Goal: Transaction & Acquisition: Purchase product/service

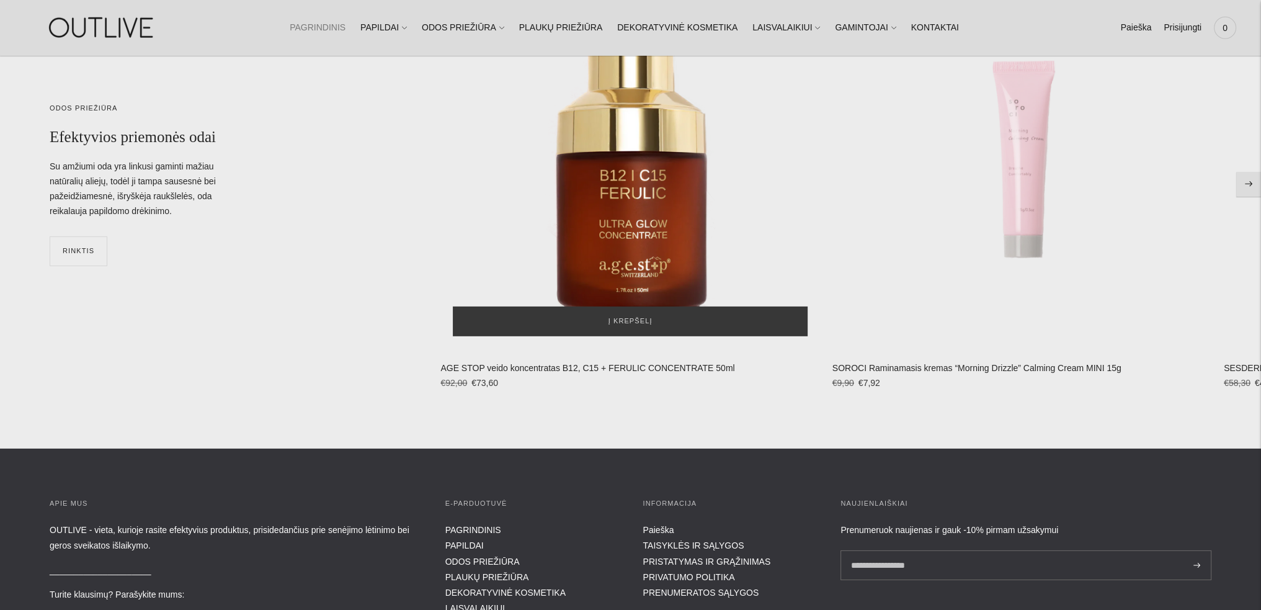
scroll to position [5212, 0]
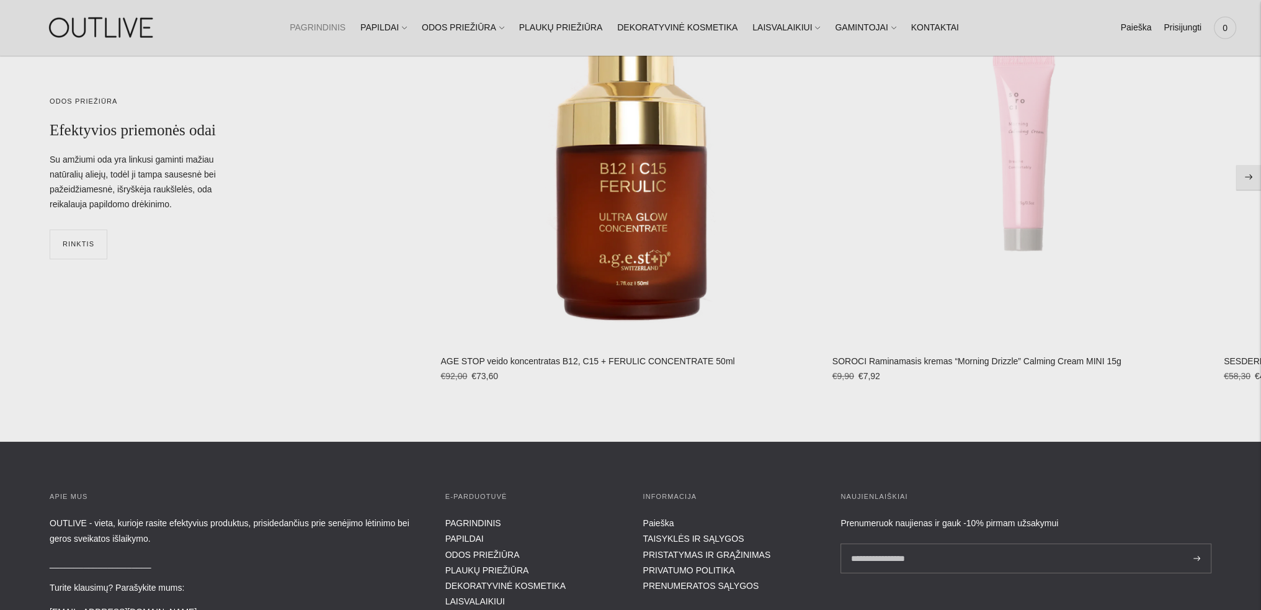
click at [1250, 177] on button "Move to next carousel slide" at bounding box center [1249, 177] width 25 height 25
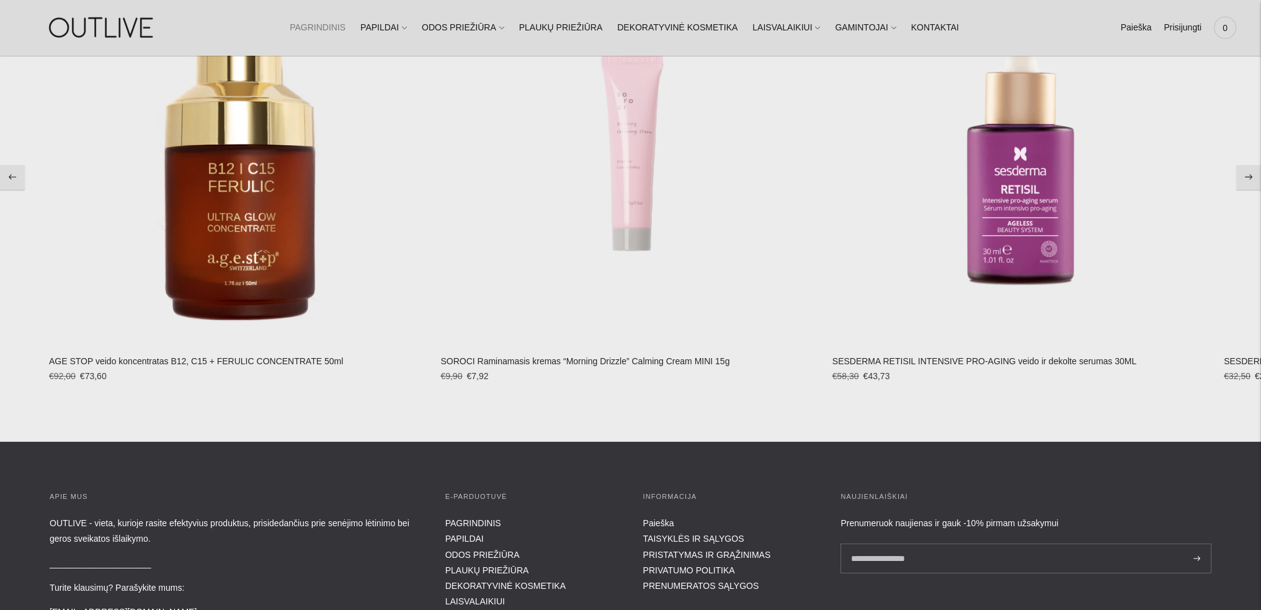
click at [1250, 177] on button "Move to next carousel slide" at bounding box center [1249, 177] width 25 height 25
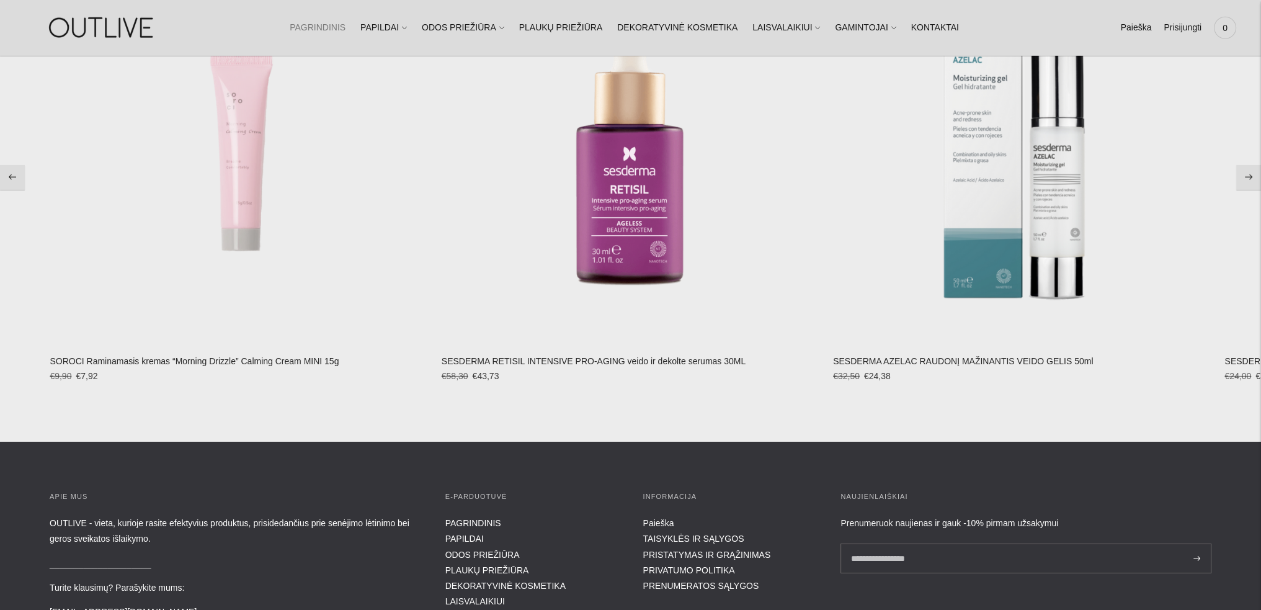
click at [1250, 177] on button "Move to next carousel slide" at bounding box center [1249, 177] width 25 height 25
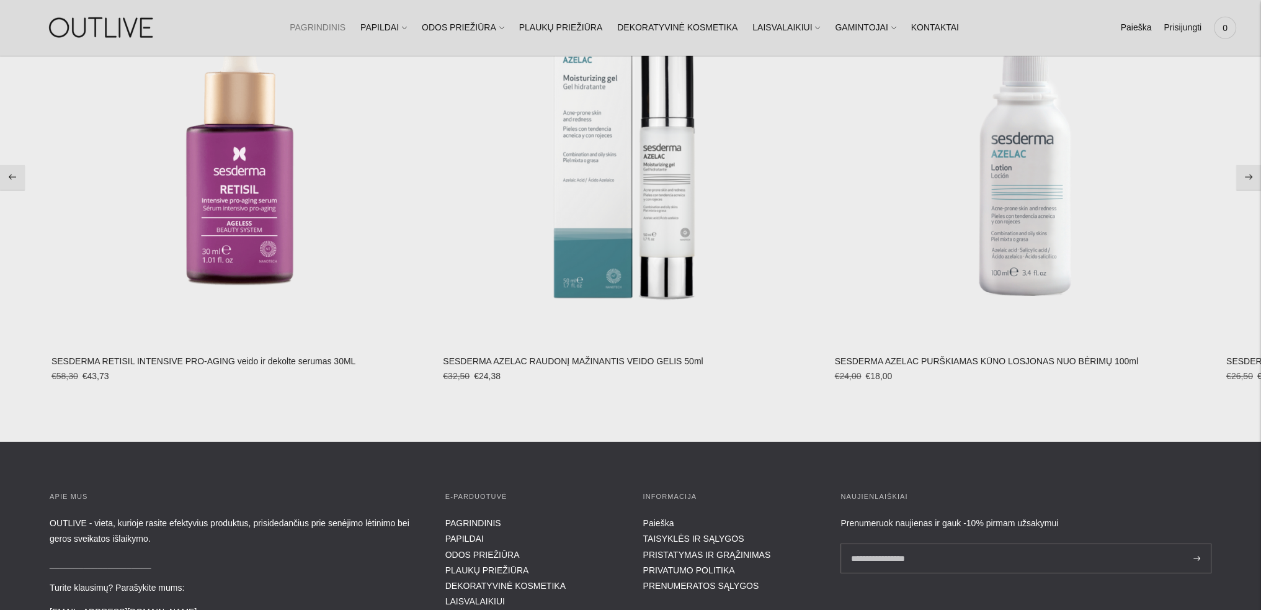
click at [1250, 177] on button "Move to next carousel slide" at bounding box center [1249, 177] width 25 height 25
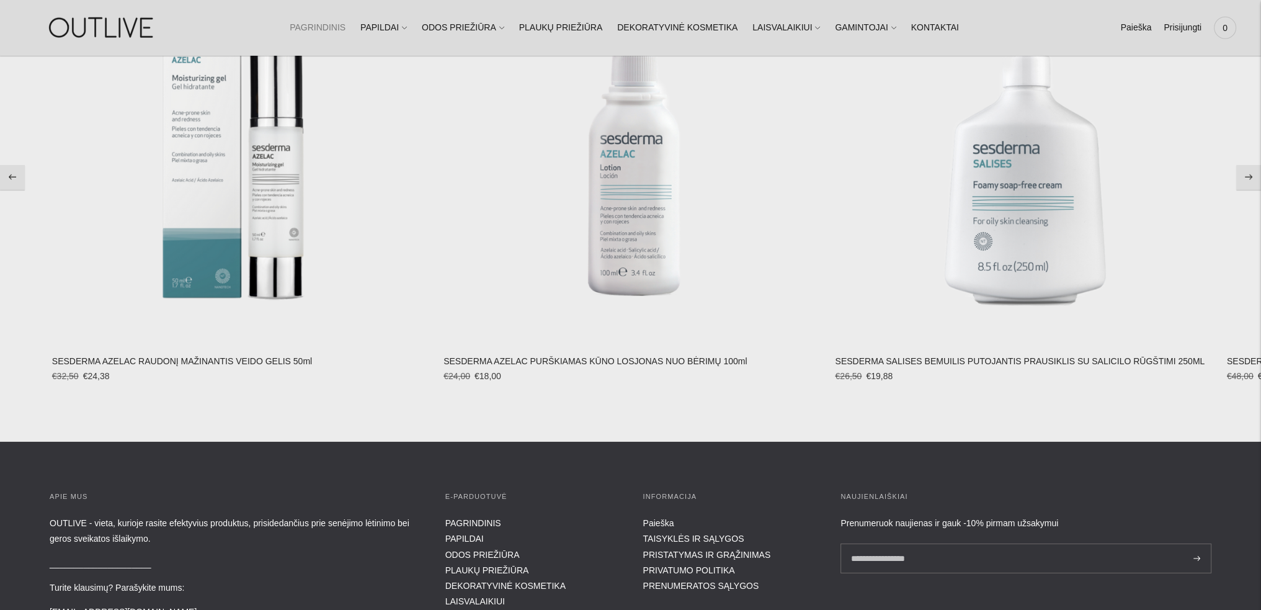
click at [1250, 177] on button "Move to next carousel slide" at bounding box center [1249, 177] width 25 height 25
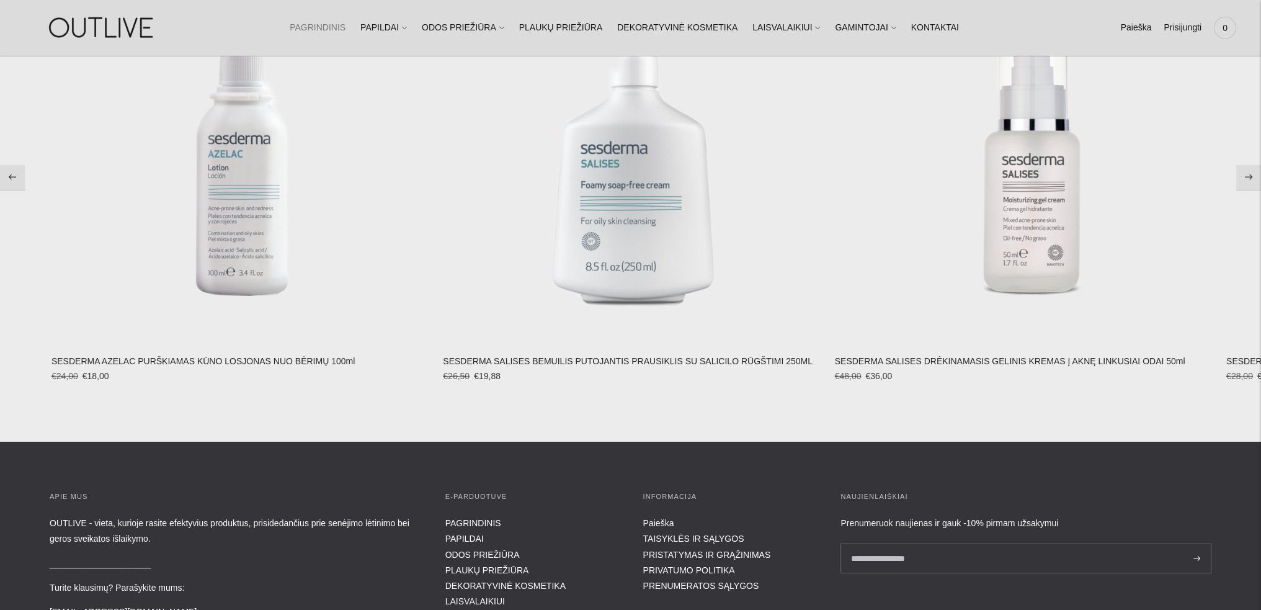
click at [1250, 177] on button "Move to next carousel slide" at bounding box center [1249, 177] width 25 height 25
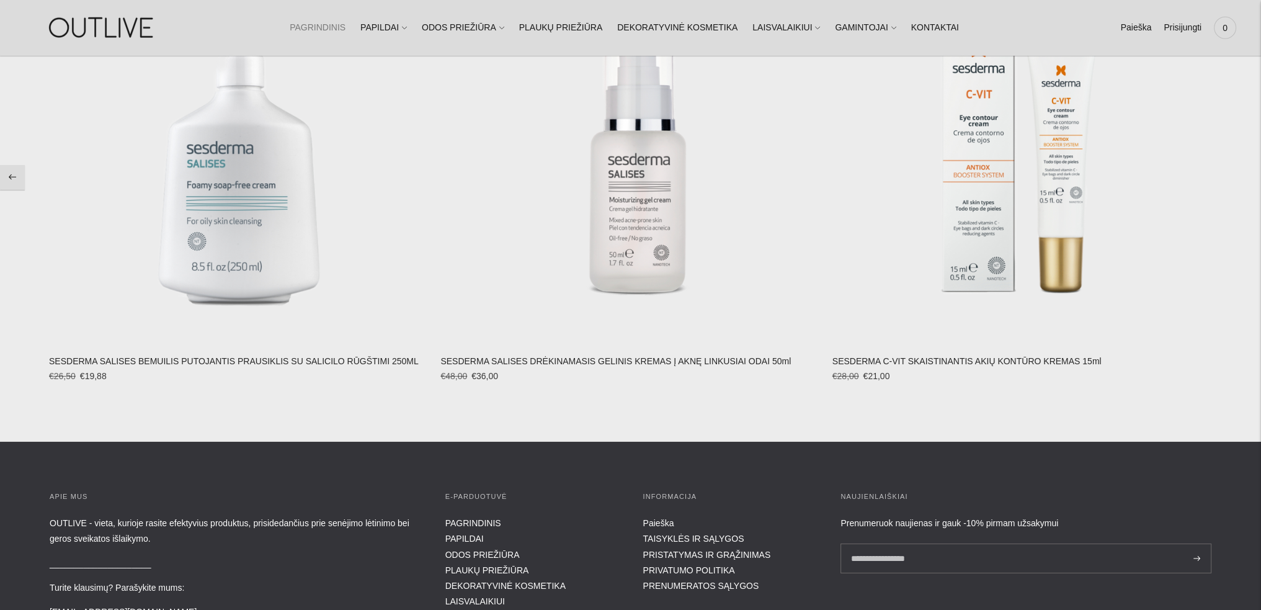
click at [1250, 177] on section "ODOS PRIEŽIŪRA Efektyvios priemonės odai Su amžiumi oda yra linkusi gaminti maž…" at bounding box center [630, 177] width 1261 height 529
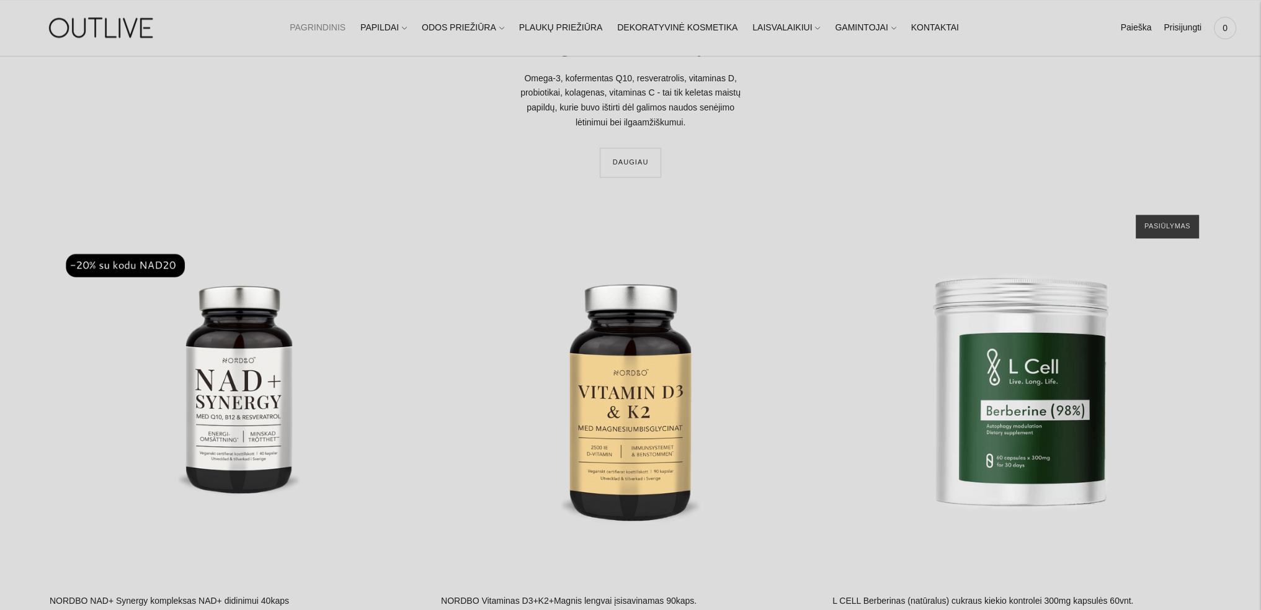
scroll to position [2234, 0]
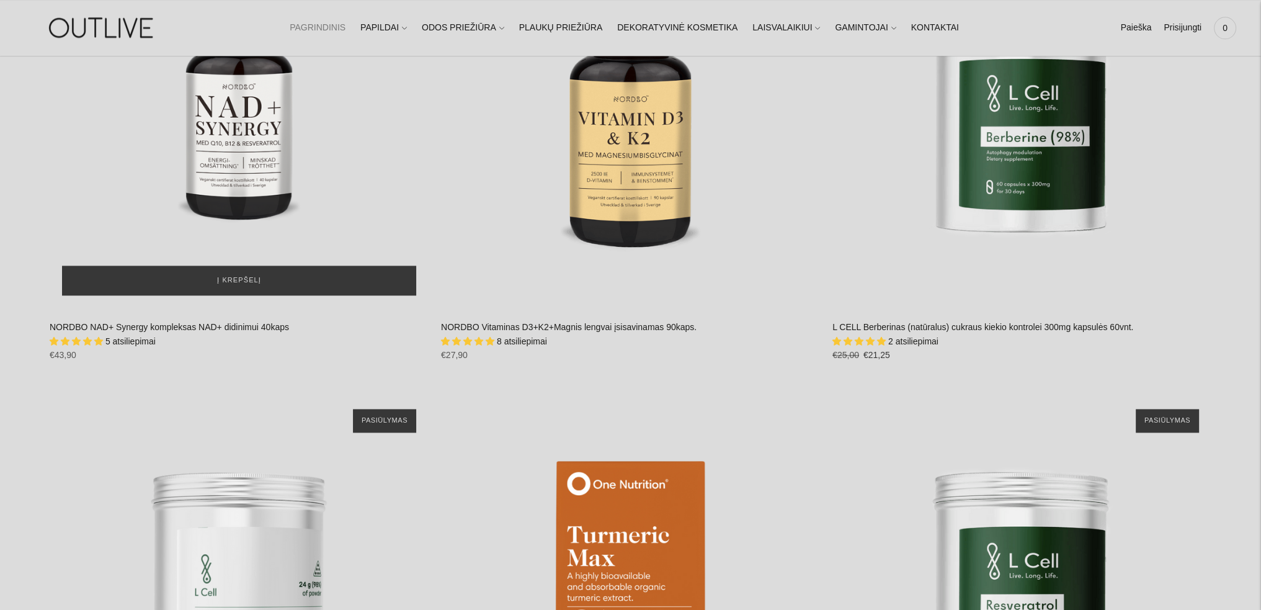
click at [251, 226] on div "NORDBO NAD+ Synergy kompleksas NAD+ didinimui 40kaps\a" at bounding box center [239, 118] width 379 height 379
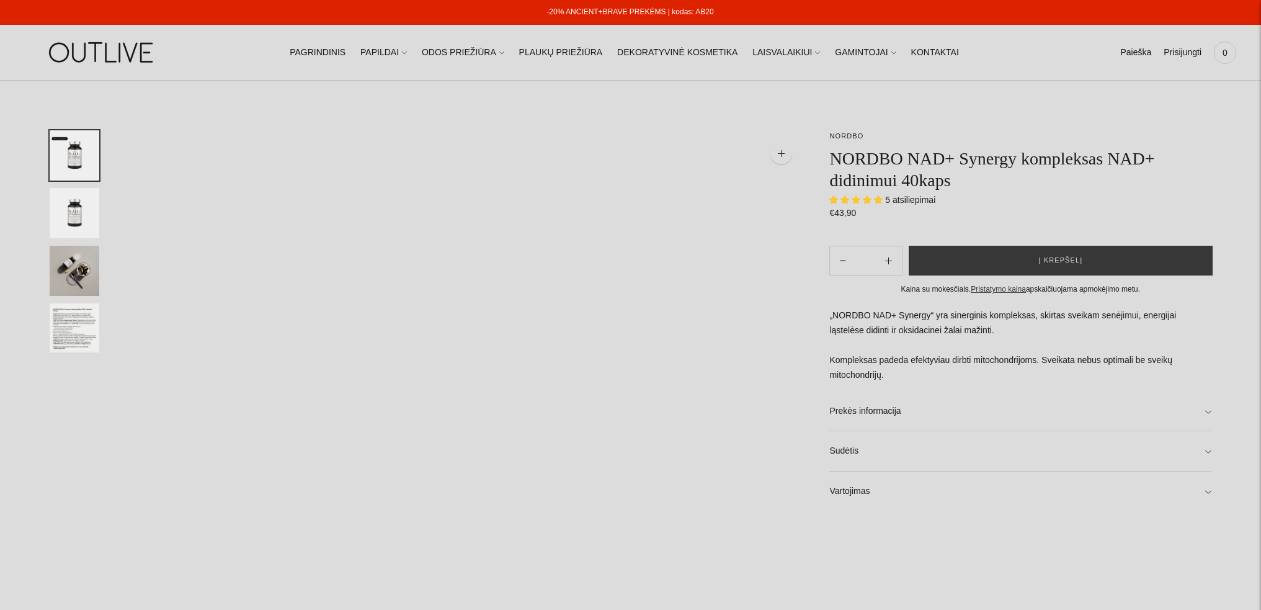
select select "**********"
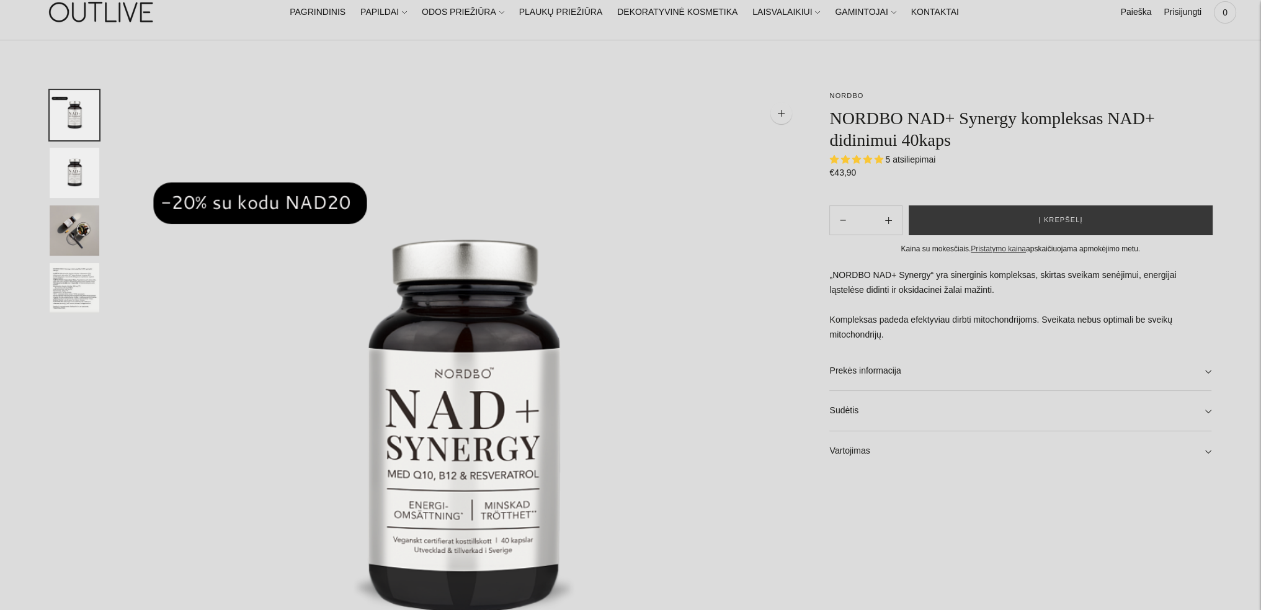
scroll to position [62, 0]
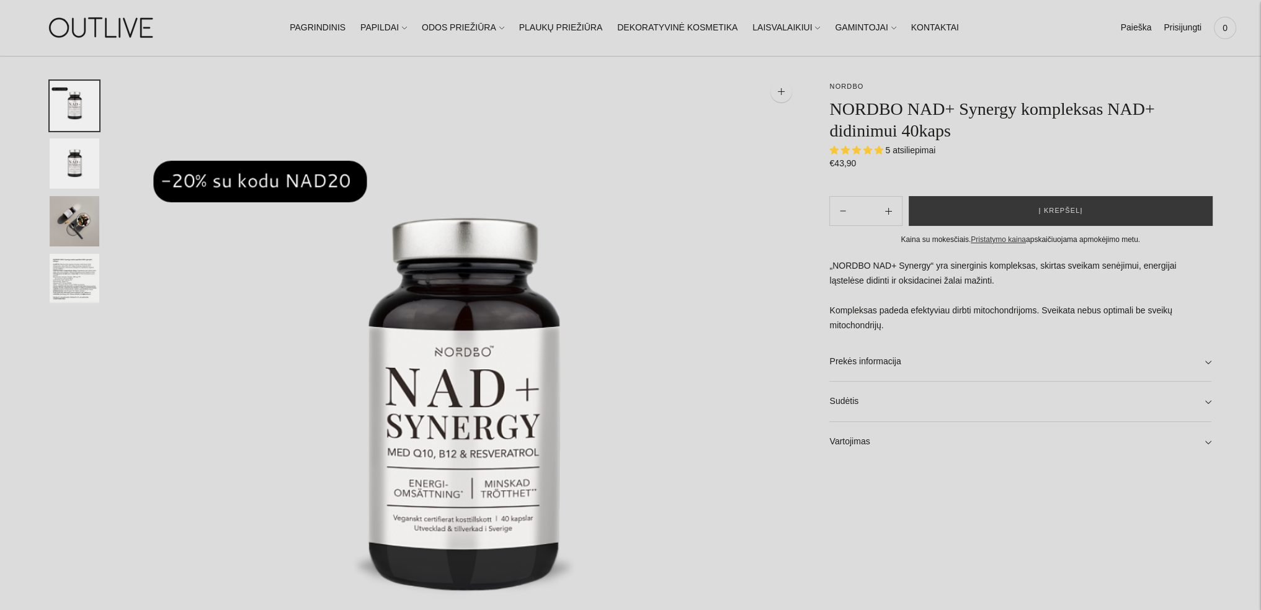
click at [1206, 360] on link "Prekės informacija" at bounding box center [1021, 362] width 382 height 40
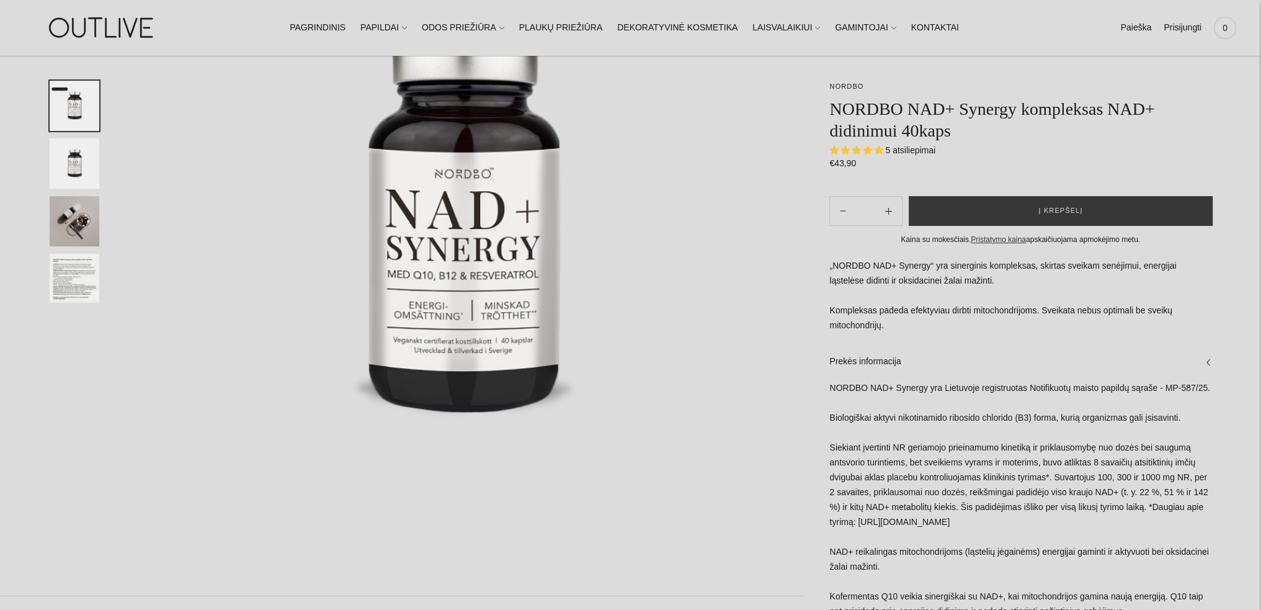
scroll to position [248, 0]
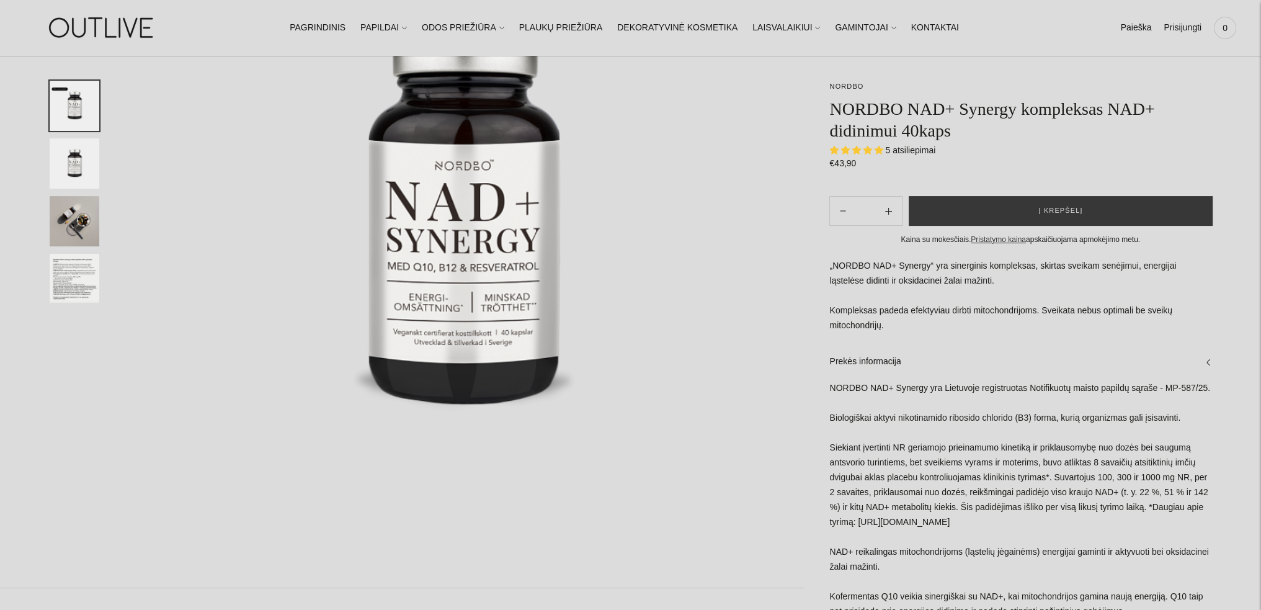
click at [807, 470] on div "**********" at bounding box center [1008, 507] width 407 height 1250
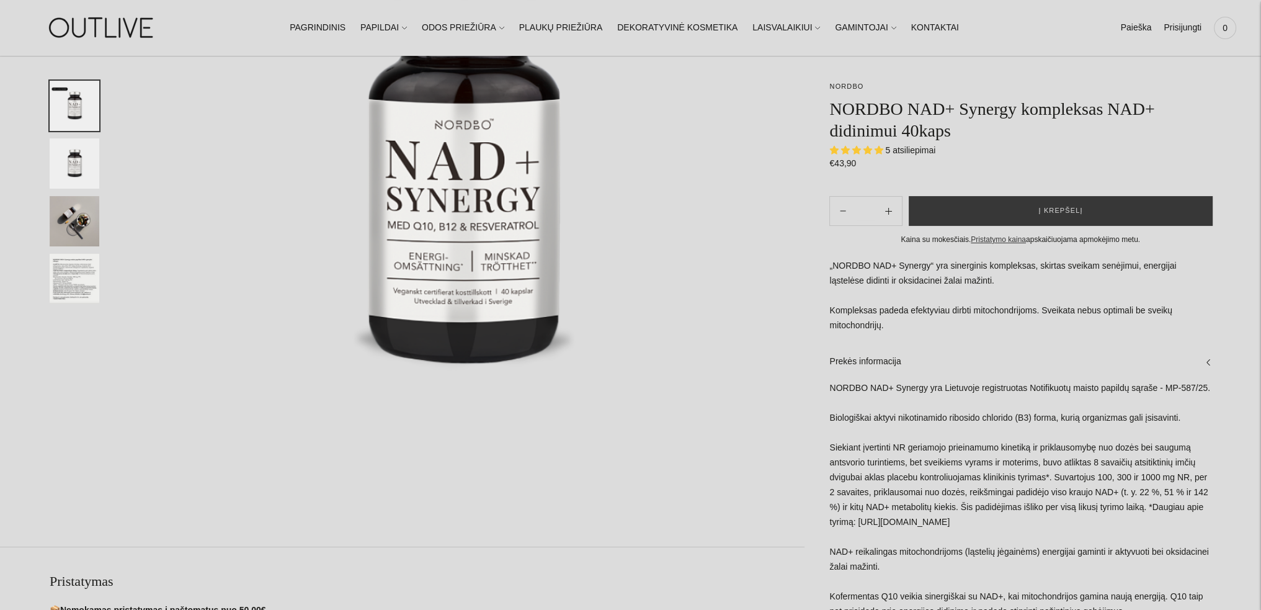
scroll to position [310, 0]
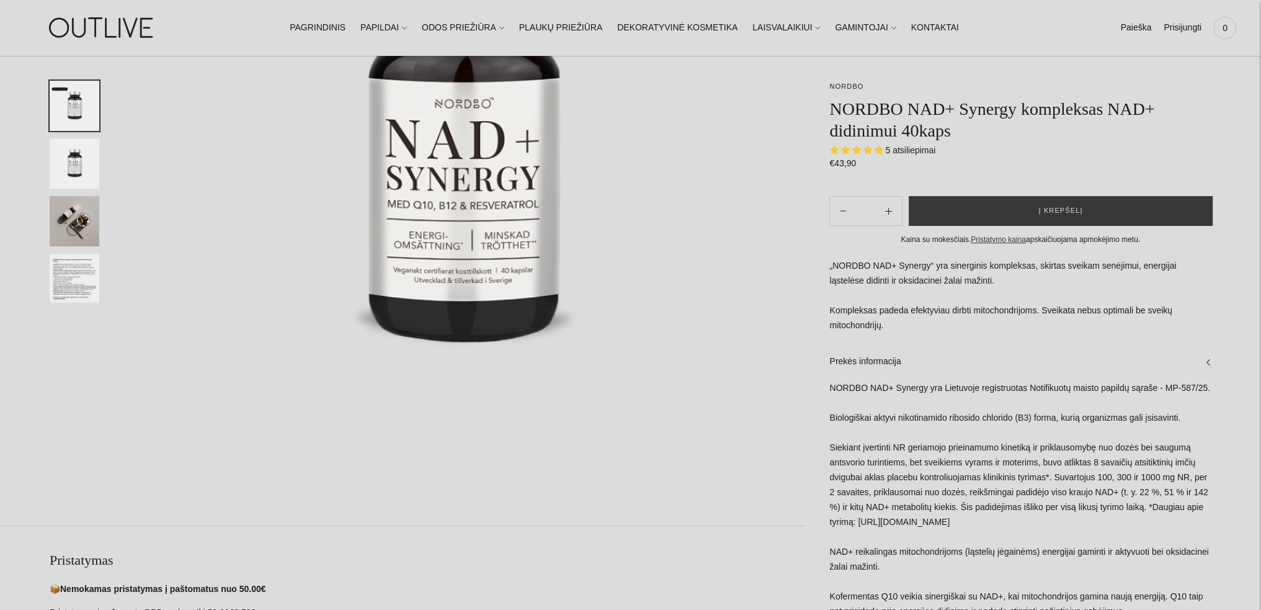
click at [1148, 508] on div "NORDBO NAD+ Synergy yra Lietuvoje registruotas Notifikuotų maisto papildų sąraš…" at bounding box center [1021, 572] width 382 height 383
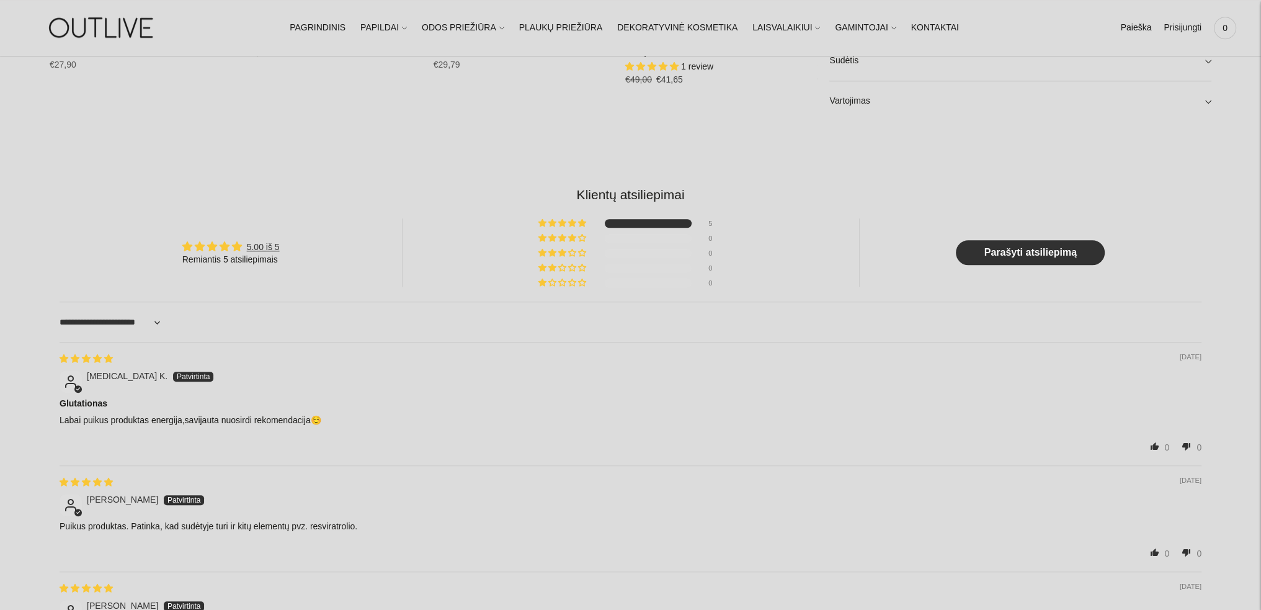
scroll to position [1117, 0]
